Goal: Browse casually: Explore the website without a specific task or goal

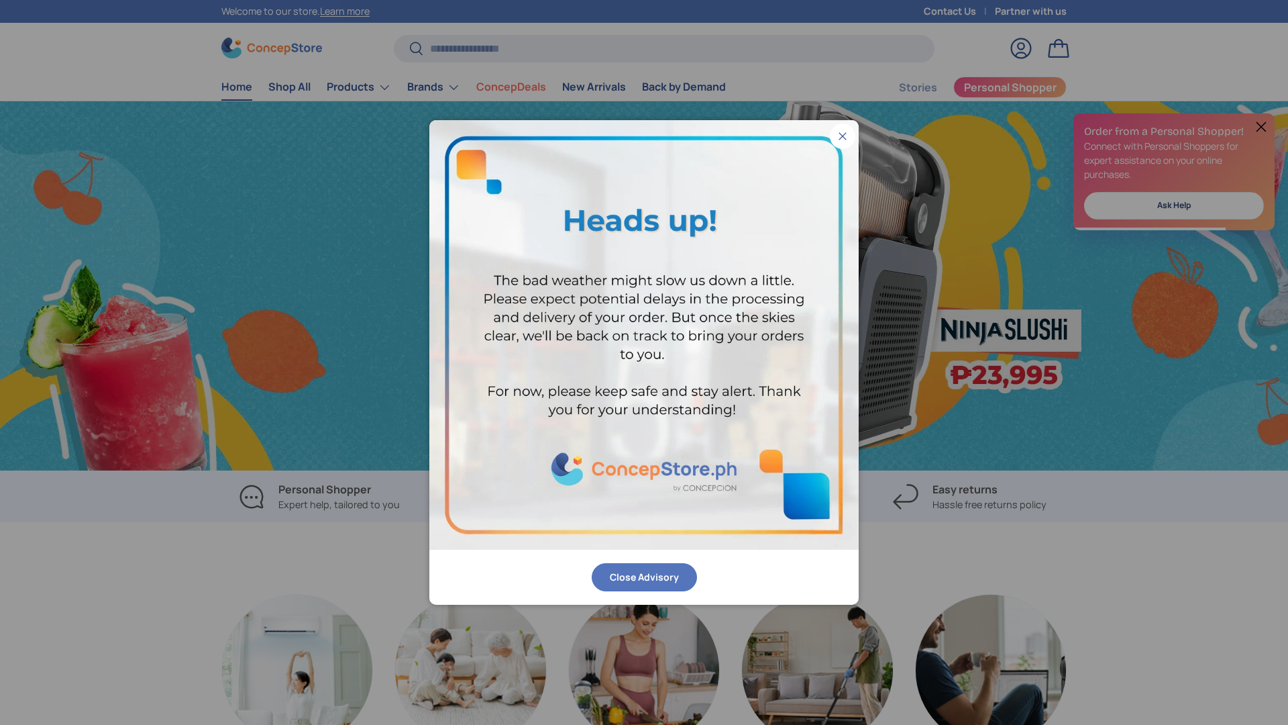
scroll to position [0, 1288]
